Goal: Information Seeking & Learning: Find specific fact

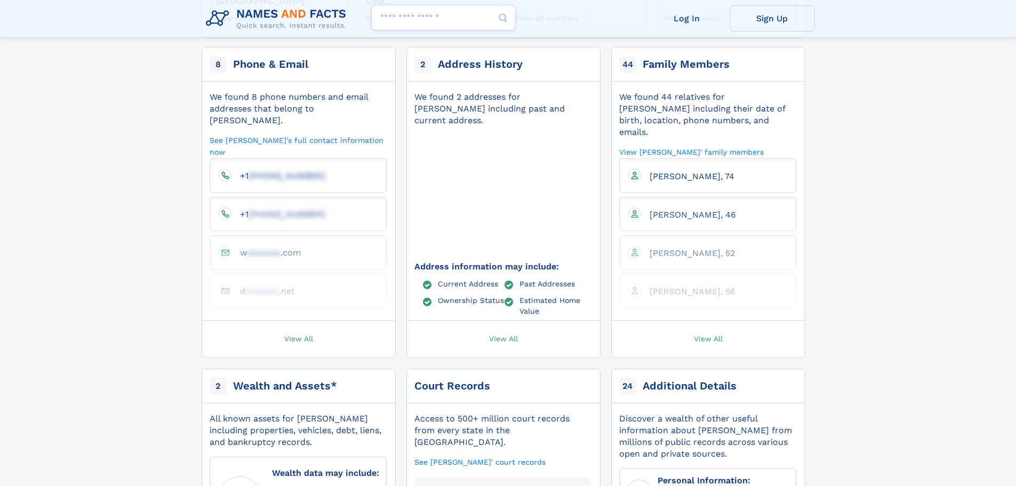
scroll to position [267, 0]
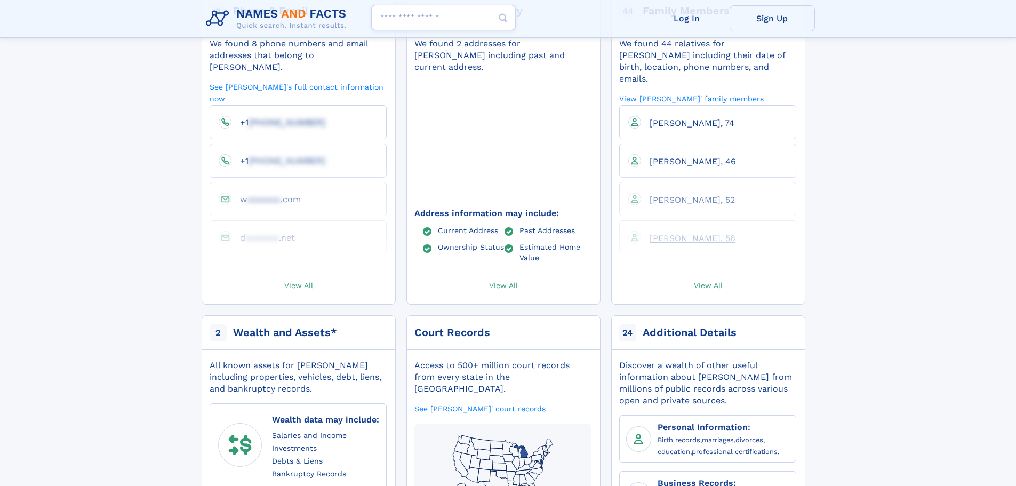
click at [672, 233] on span "[PERSON_NAME], 56" at bounding box center [692, 238] width 86 height 10
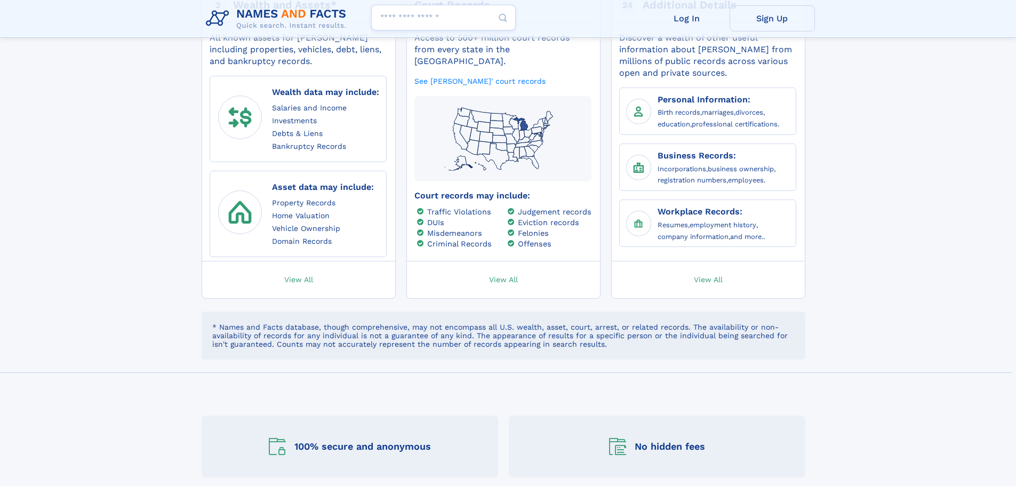
scroll to position [427, 0]
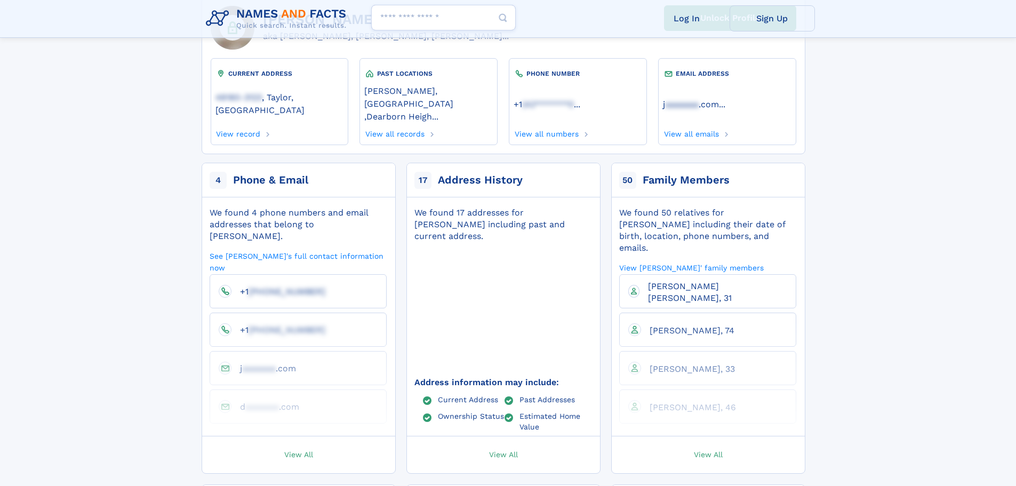
scroll to position [107, 0]
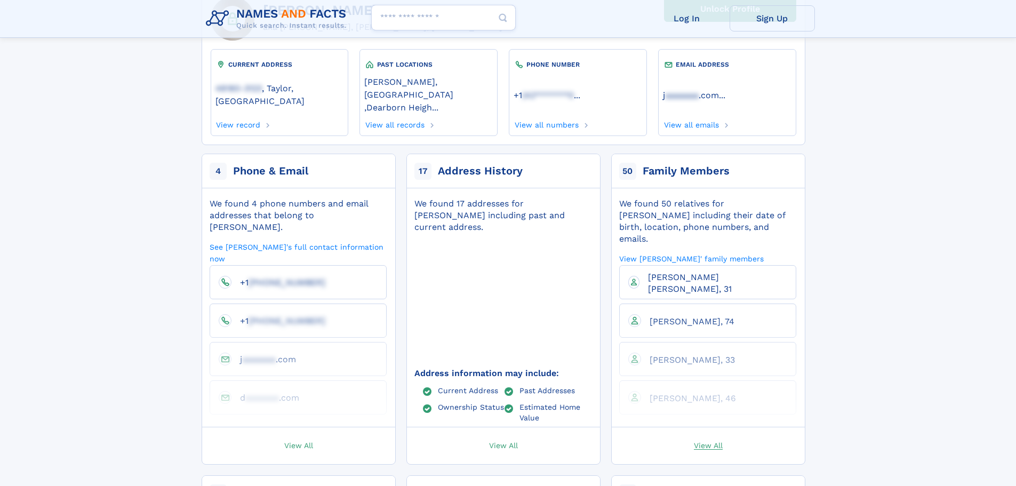
click at [710, 440] on span "View All" at bounding box center [708, 445] width 29 height 10
